Goal: Transaction & Acquisition: Download file/media

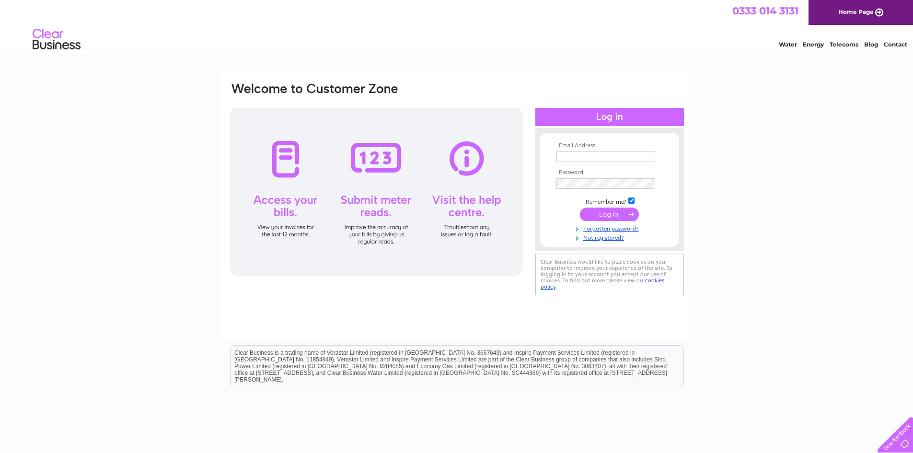
type input "[PERSON_NAME][EMAIL_ADDRESS][DOMAIN_NAME]"
click at [608, 214] on input "submit" at bounding box center [609, 213] width 59 height 13
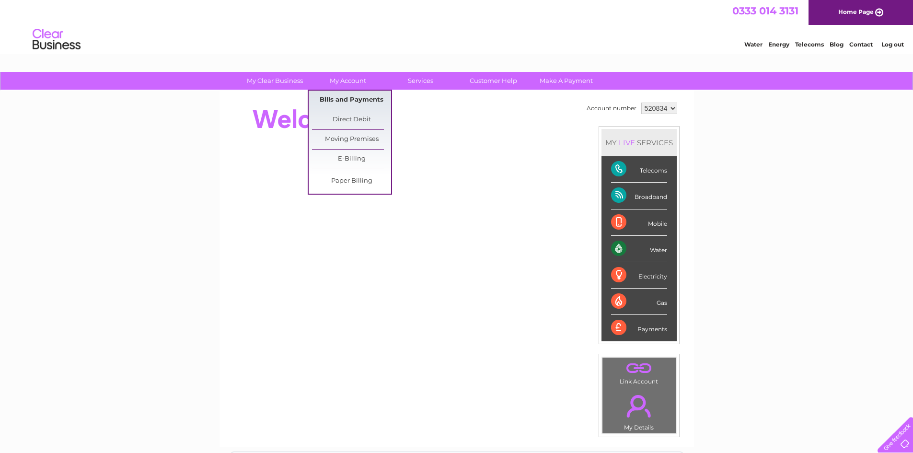
click at [338, 94] on link "Bills and Payments" at bounding box center [351, 100] width 79 height 19
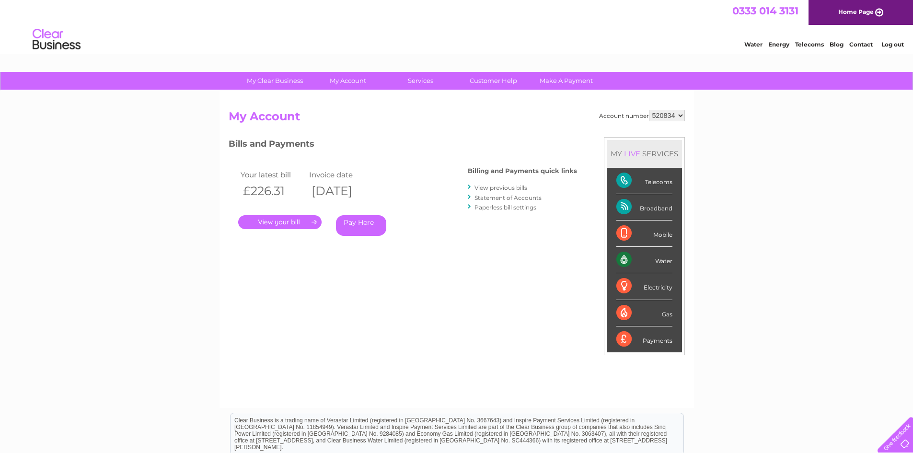
click at [268, 221] on link "." at bounding box center [279, 222] width 83 height 14
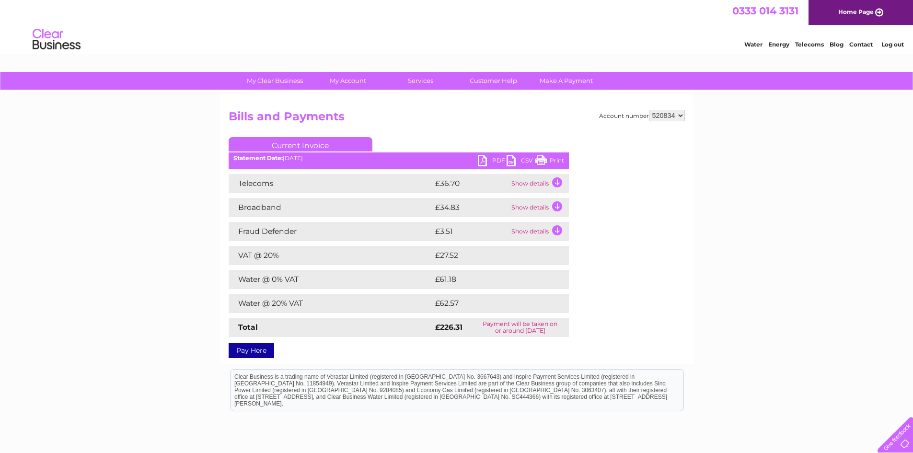
click at [481, 159] on link "PDF" at bounding box center [492, 162] width 29 height 14
